Goal: Navigation & Orientation: Go to known website

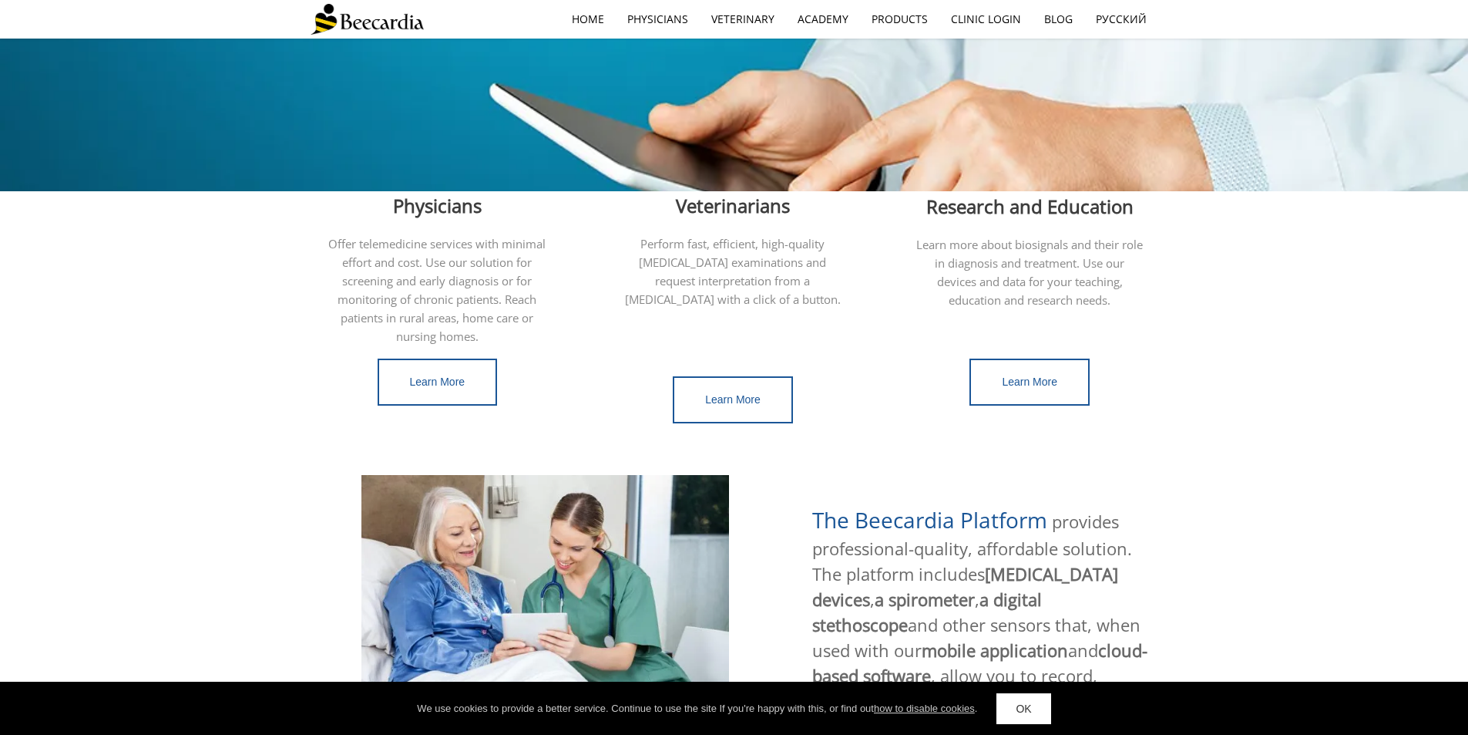
scroll to position [338, 0]
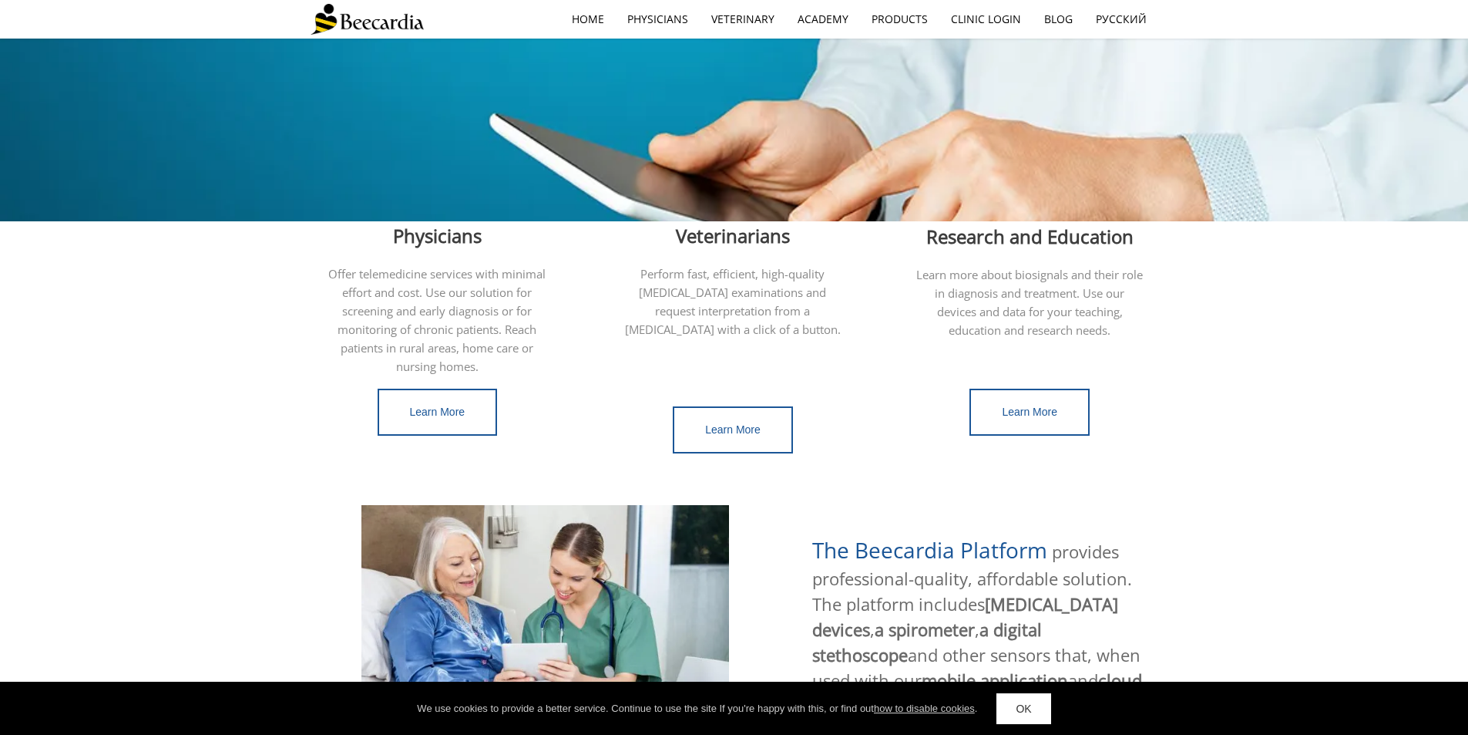
click at [1030, 709] on link "OK" at bounding box center [1024, 708] width 54 height 31
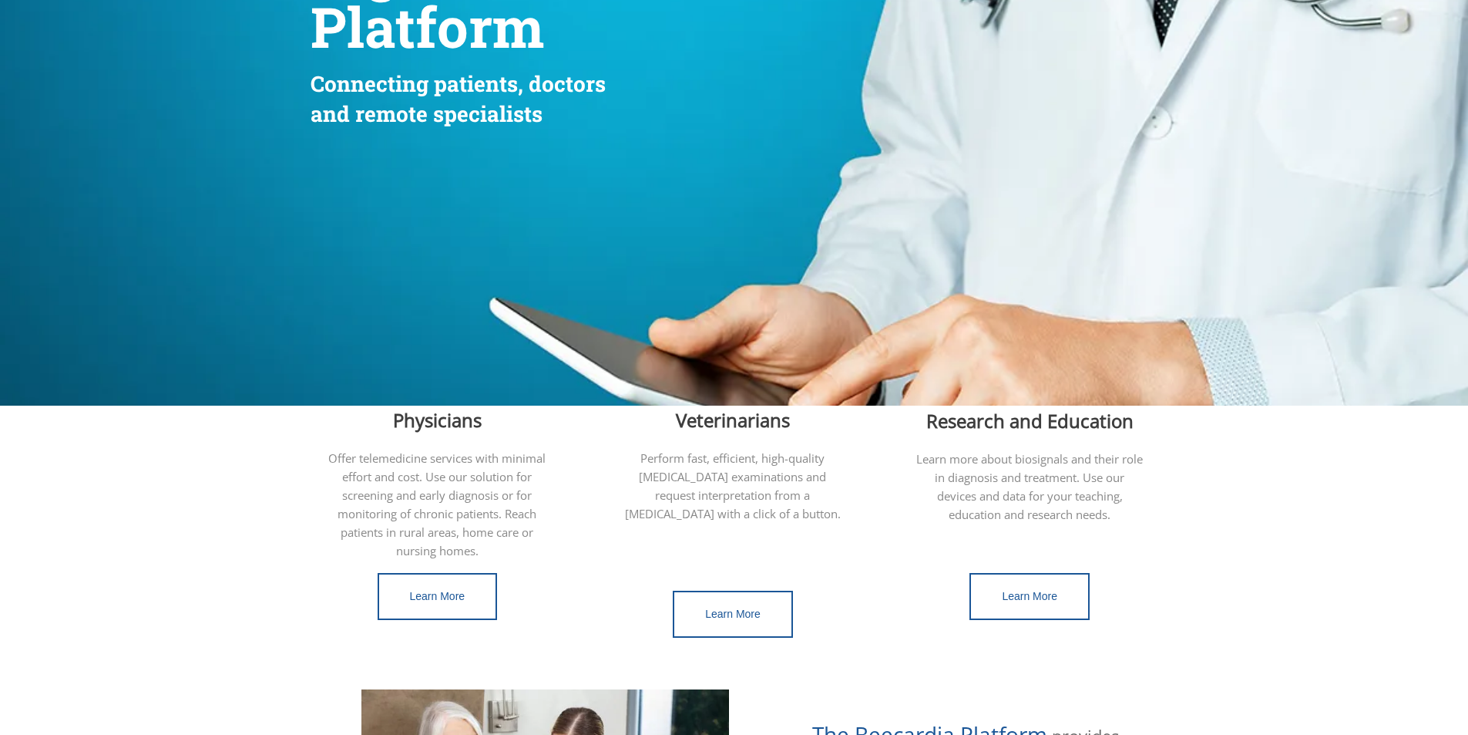
scroll to position [0, 0]
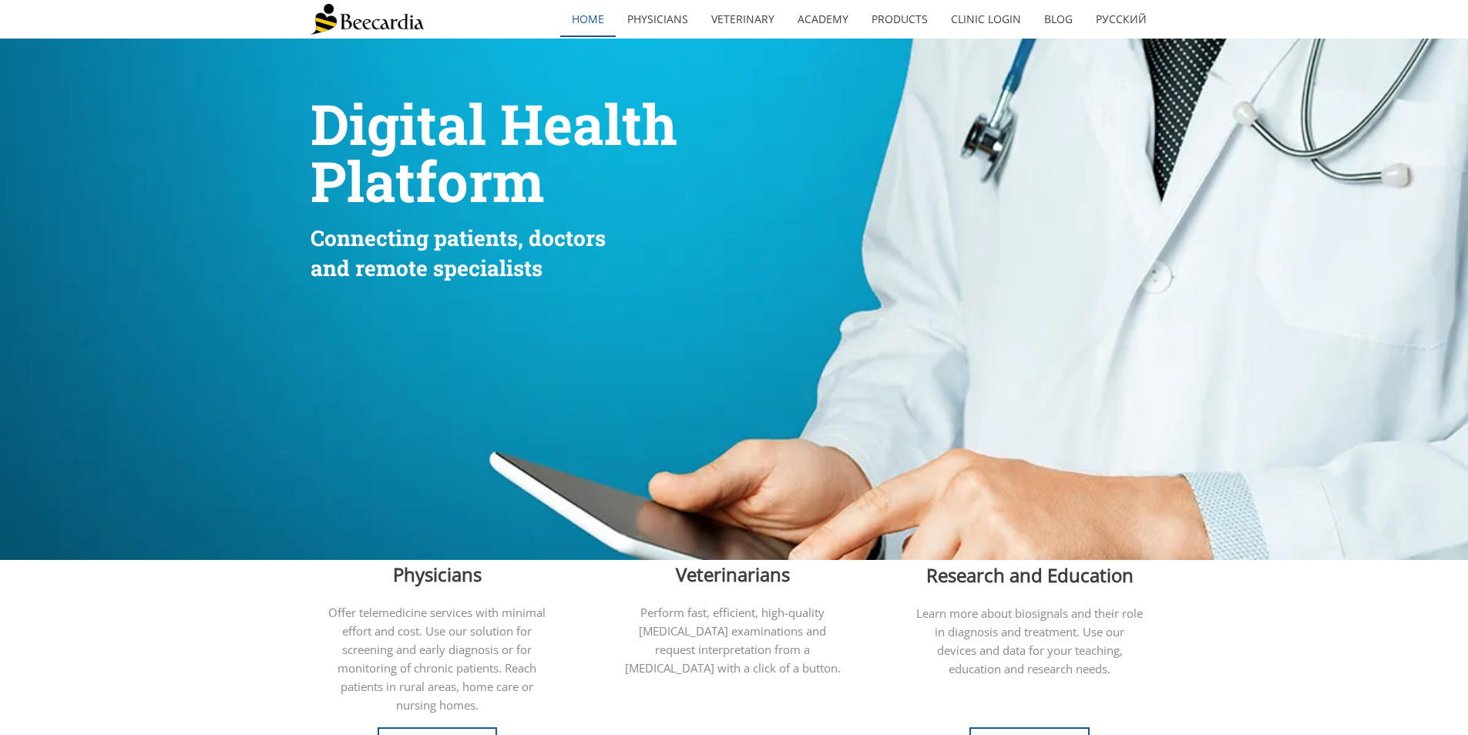
click at [594, 25] on link "home" at bounding box center [587, 19] width 55 height 35
click at [980, 20] on link "Clinic Login" at bounding box center [986, 19] width 93 height 35
